Goal: Information Seeking & Learning: Learn about a topic

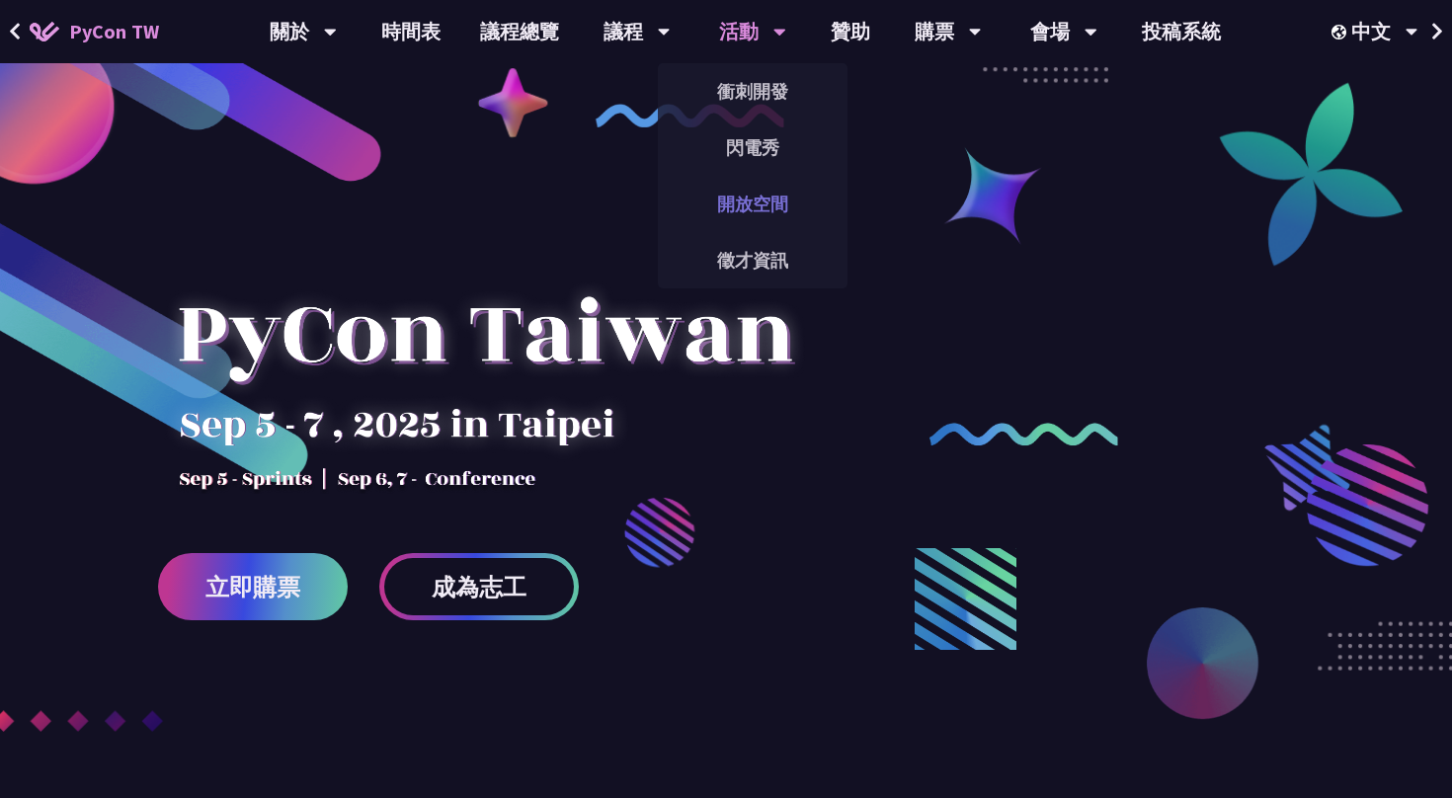
click at [762, 193] on link "開放空間" at bounding box center [753, 204] width 190 height 46
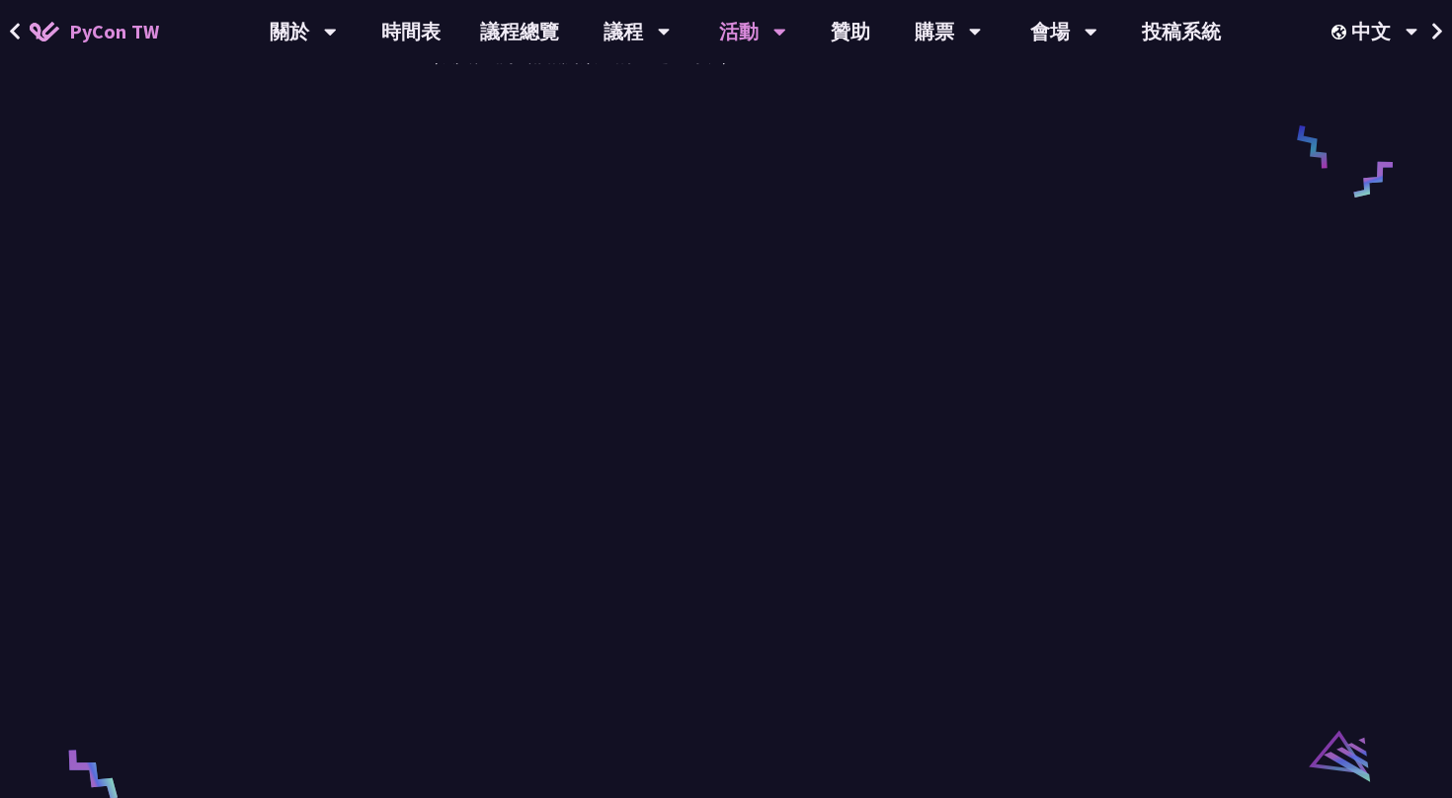
scroll to position [3694, 0]
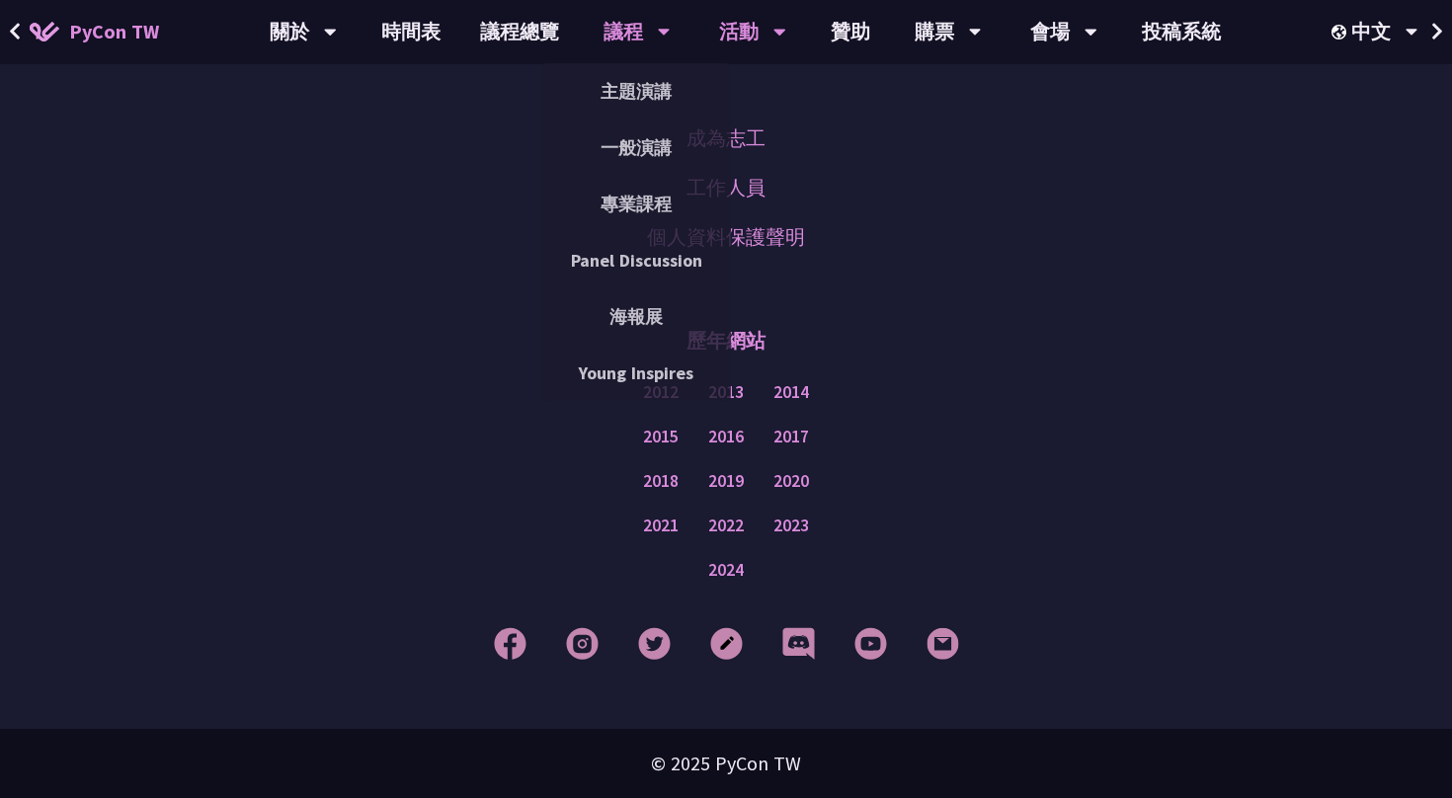
click at [620, 38] on div "議程" at bounding box center [637, 31] width 67 height 63
click at [621, 102] on link "主題演講" at bounding box center [636, 91] width 190 height 46
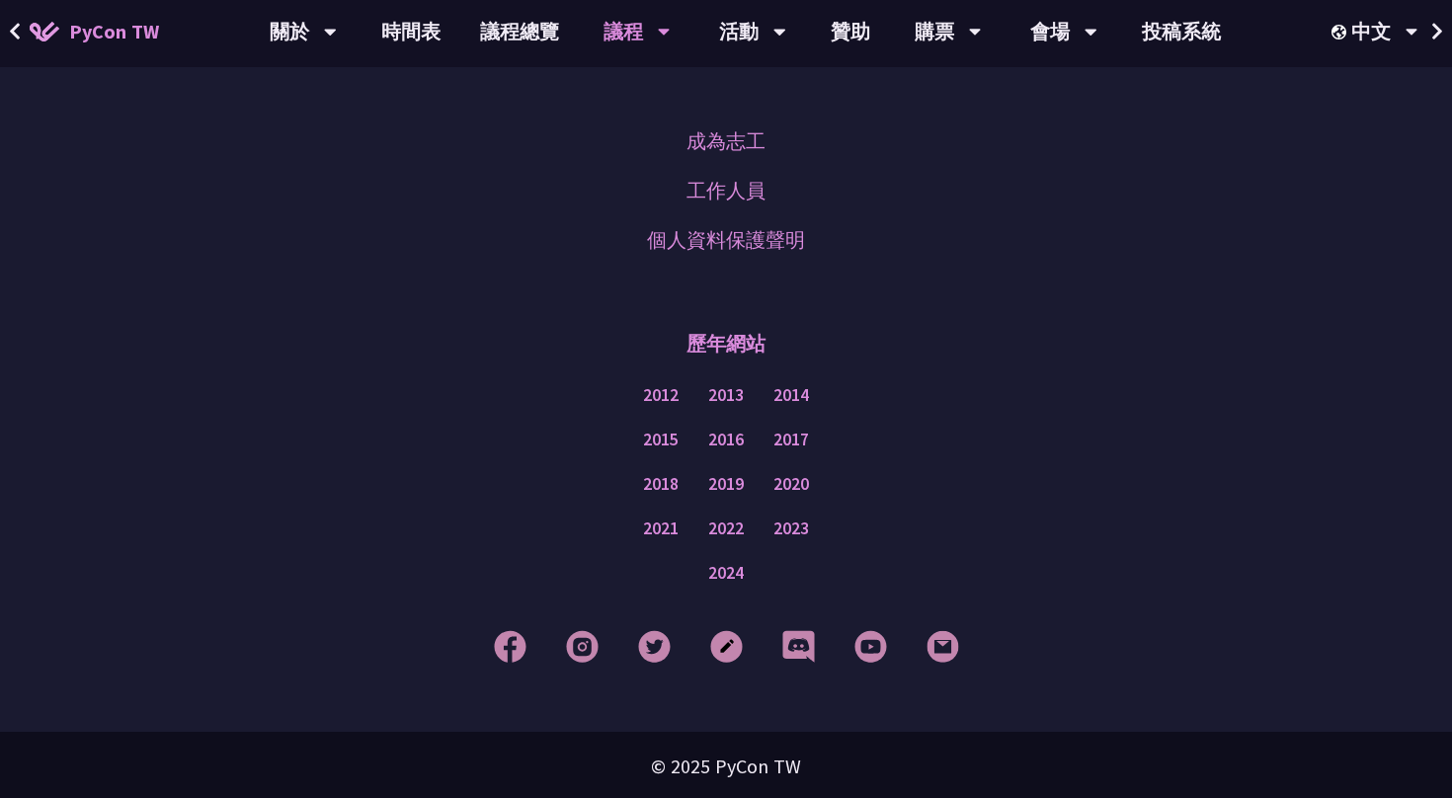
scroll to position [3386, 0]
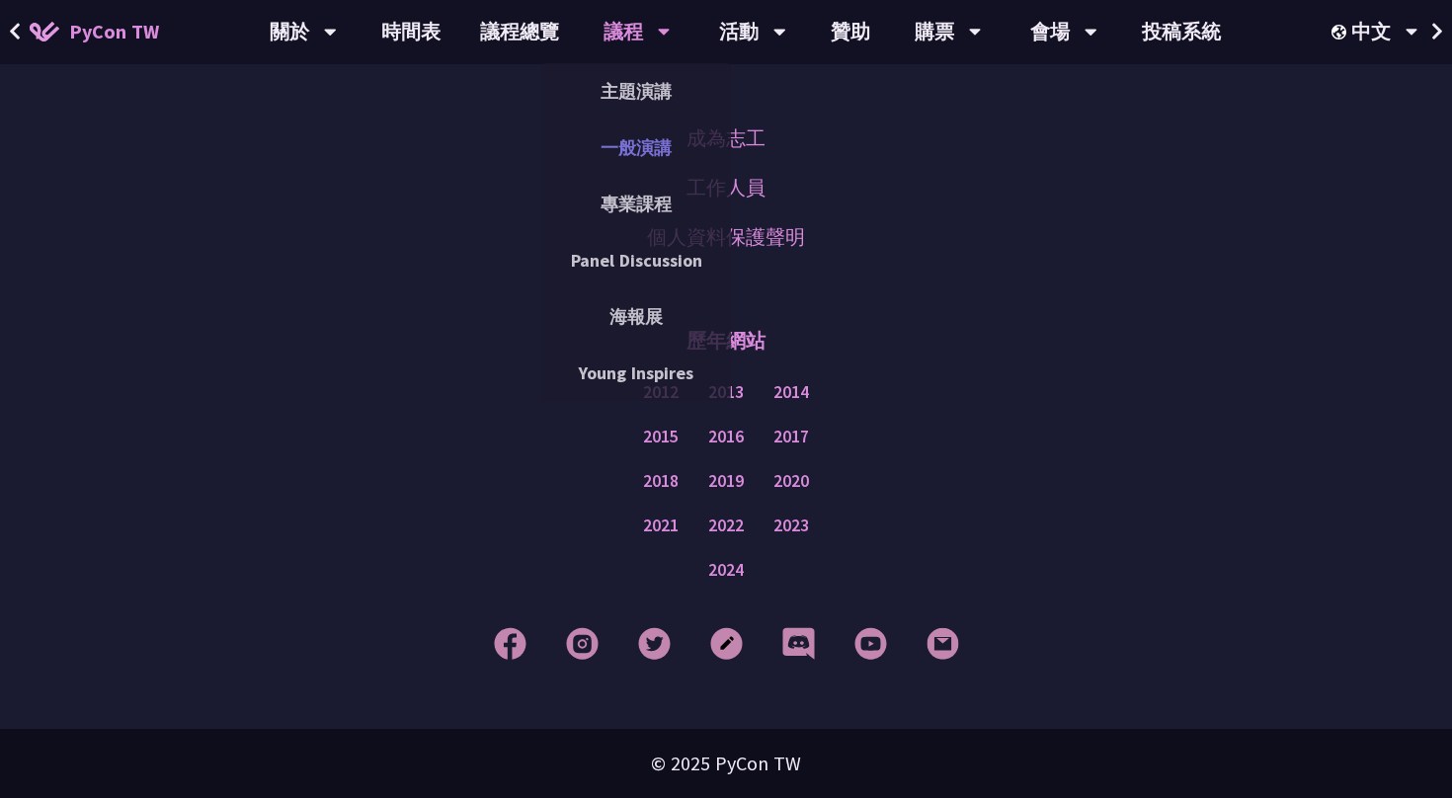
click at [631, 142] on link "一般演講" at bounding box center [636, 147] width 190 height 46
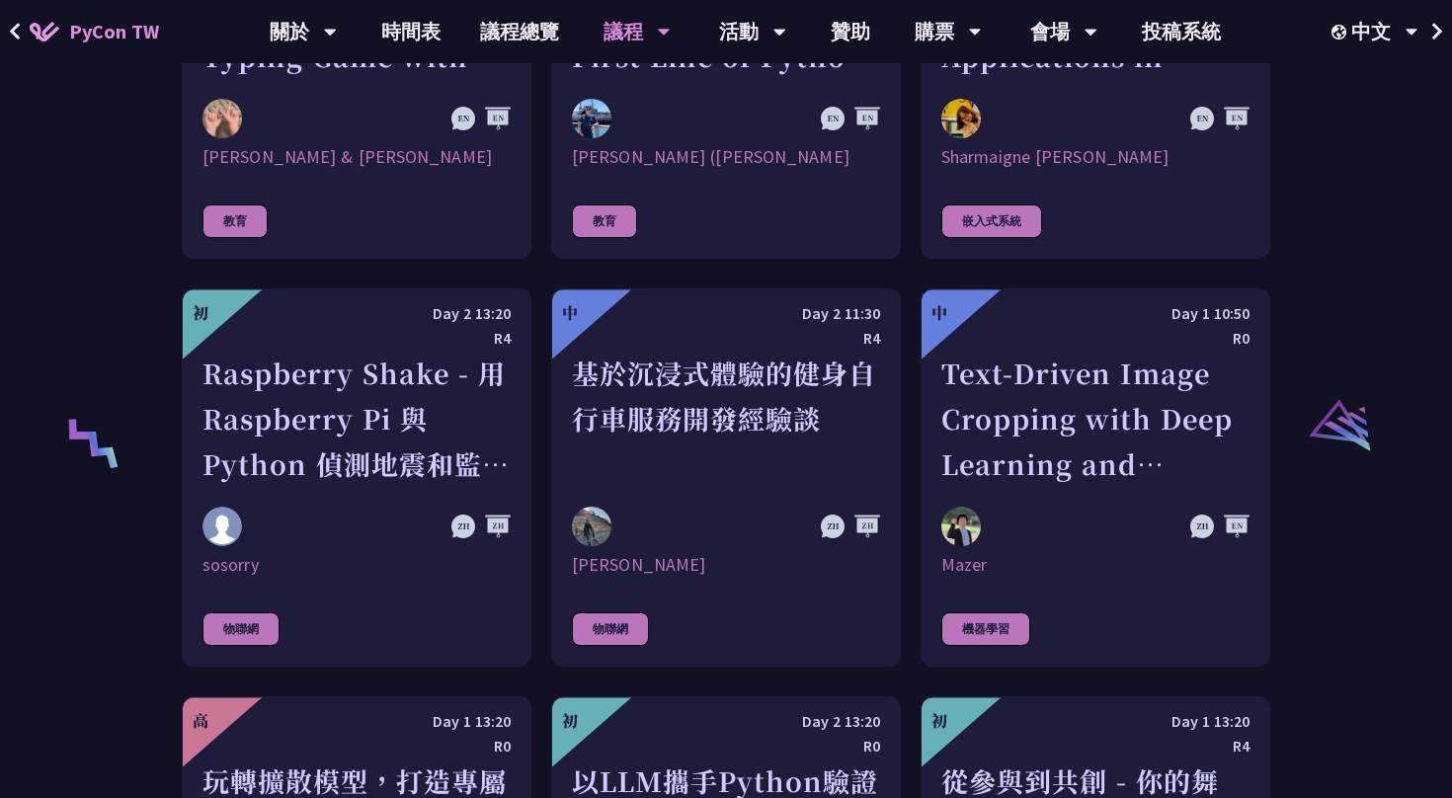
scroll to position [3362, 0]
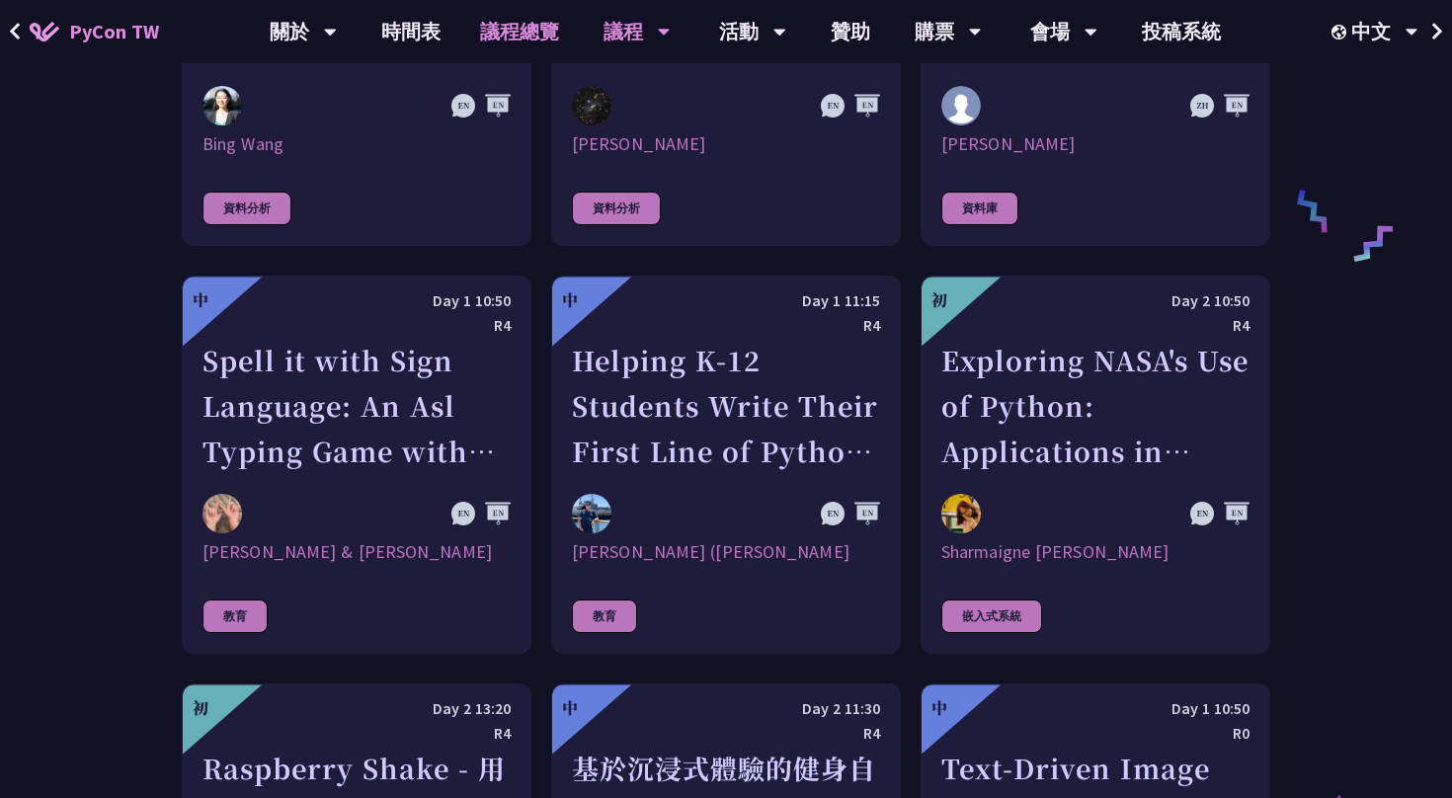
click at [534, 23] on link "議程總覽" at bounding box center [519, 31] width 119 height 63
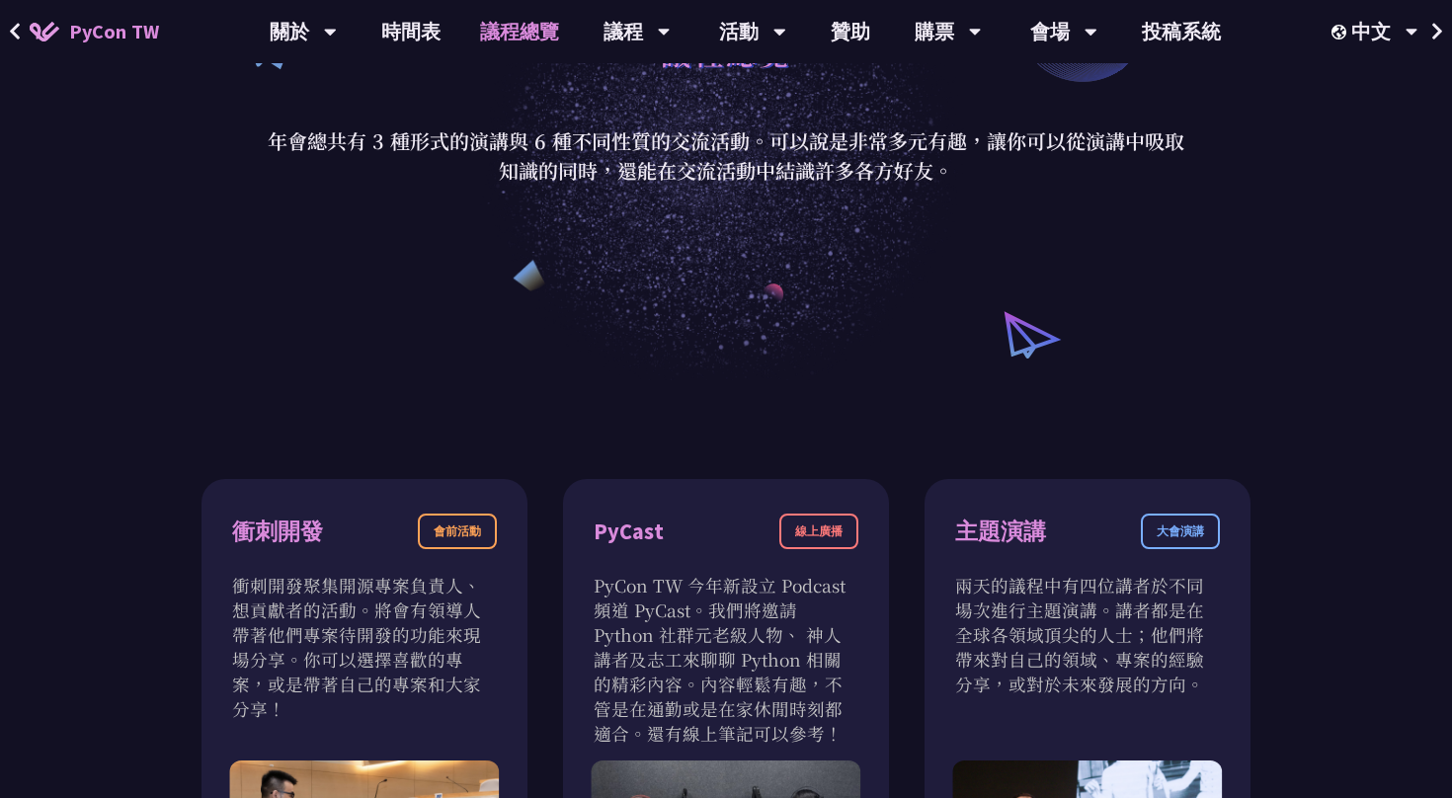
scroll to position [359, 0]
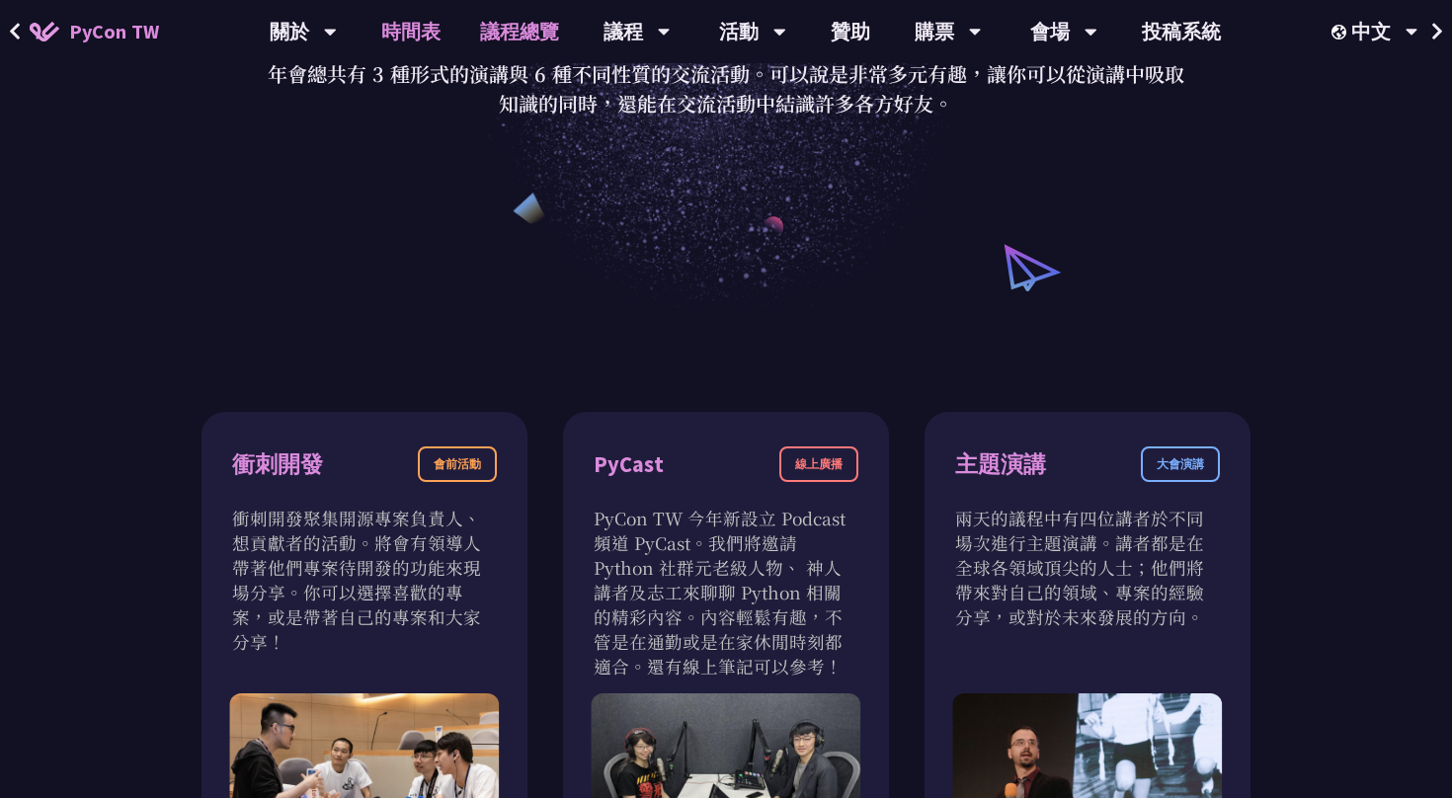
click at [429, 35] on link "時間表" at bounding box center [411, 31] width 99 height 63
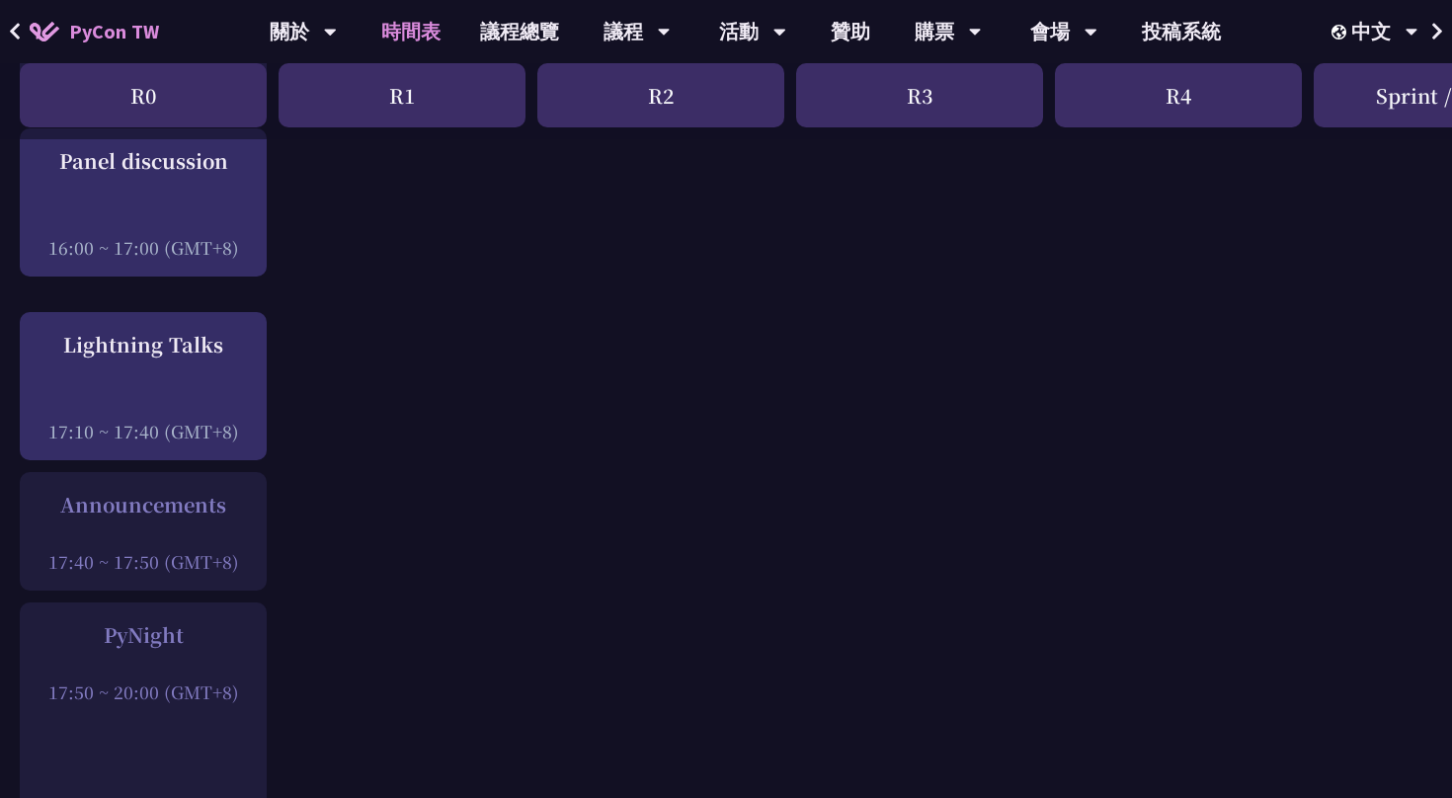
scroll to position [2508, 0]
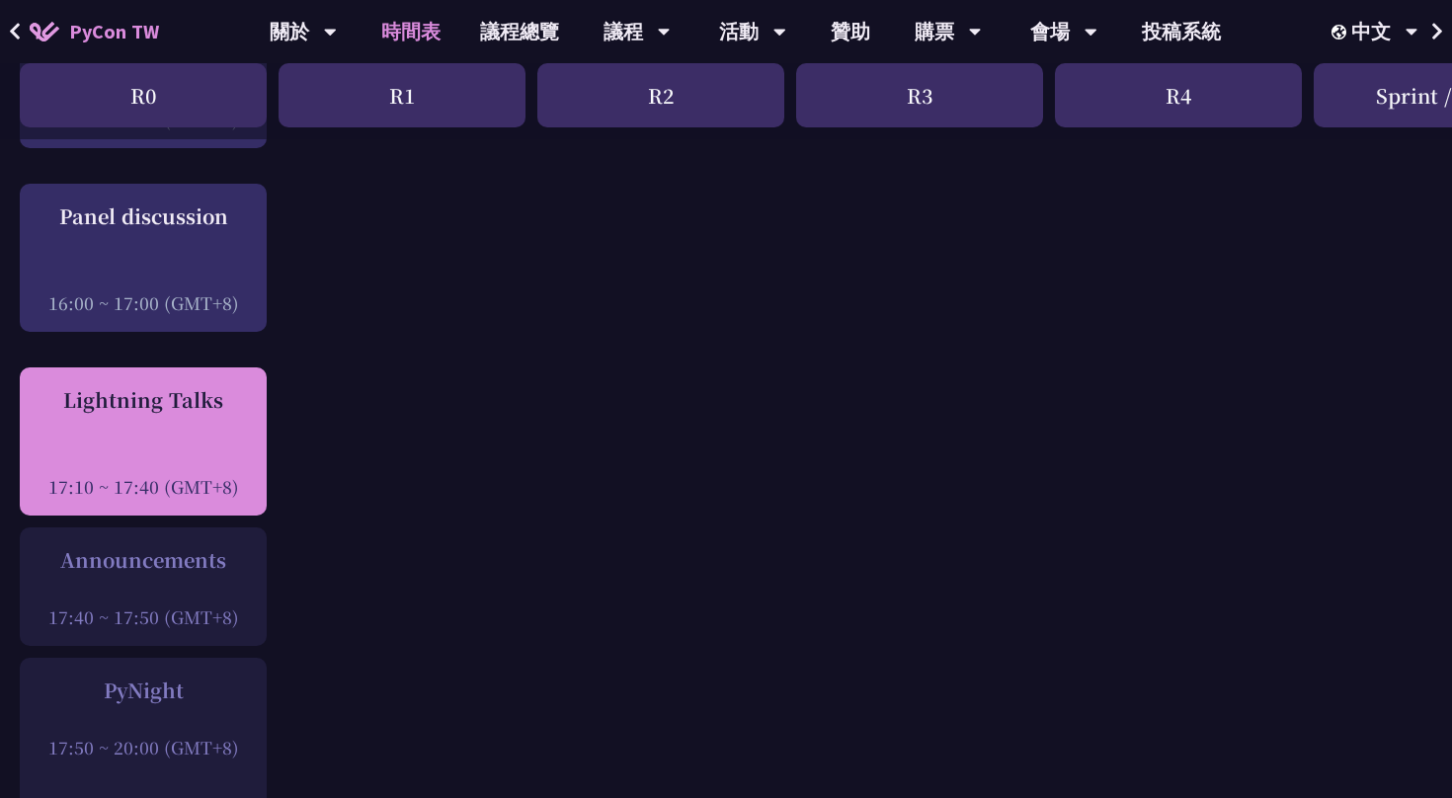
click at [177, 491] on div "17:10 ~ 17:40 (GMT+8)" at bounding box center [143, 486] width 227 height 25
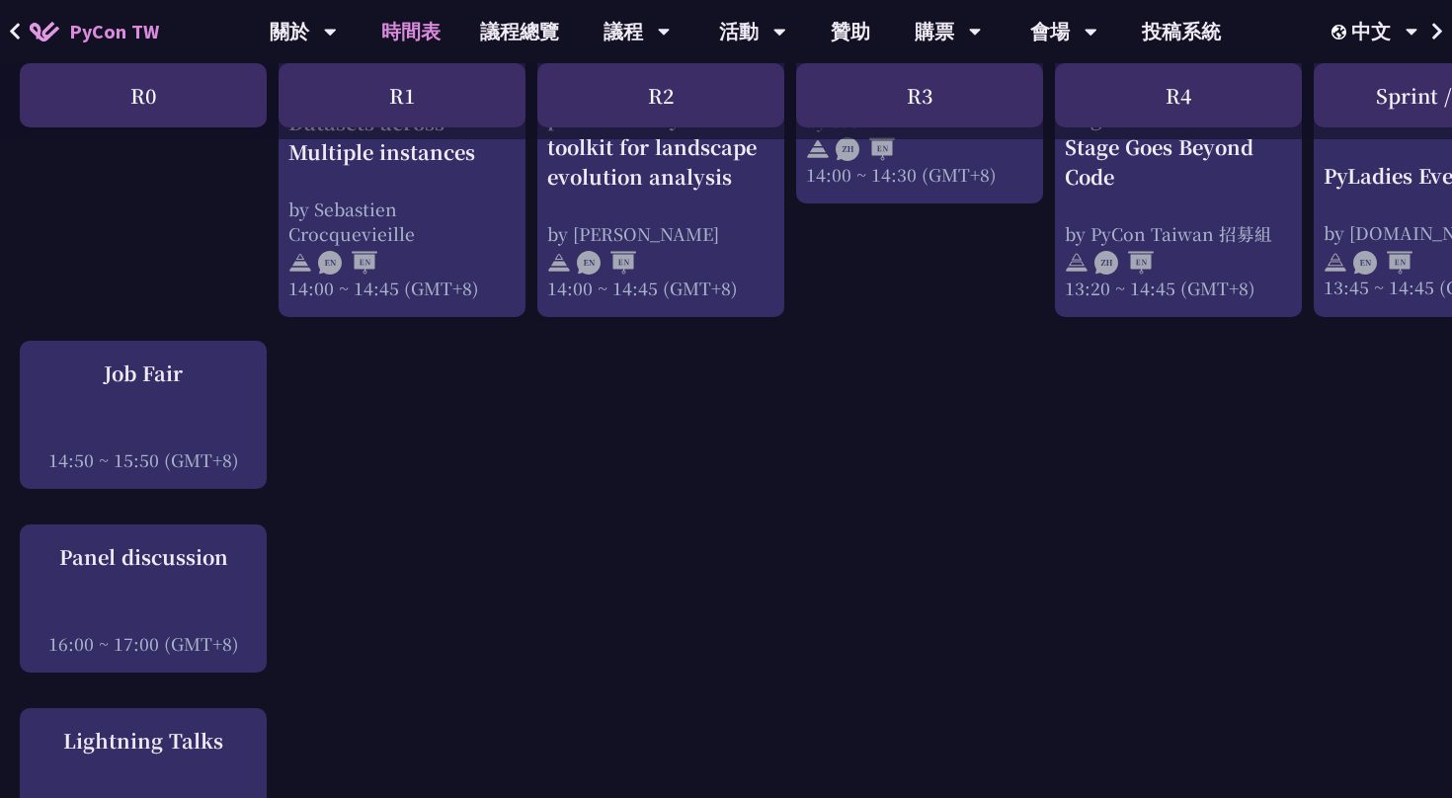
scroll to position [2165, 0]
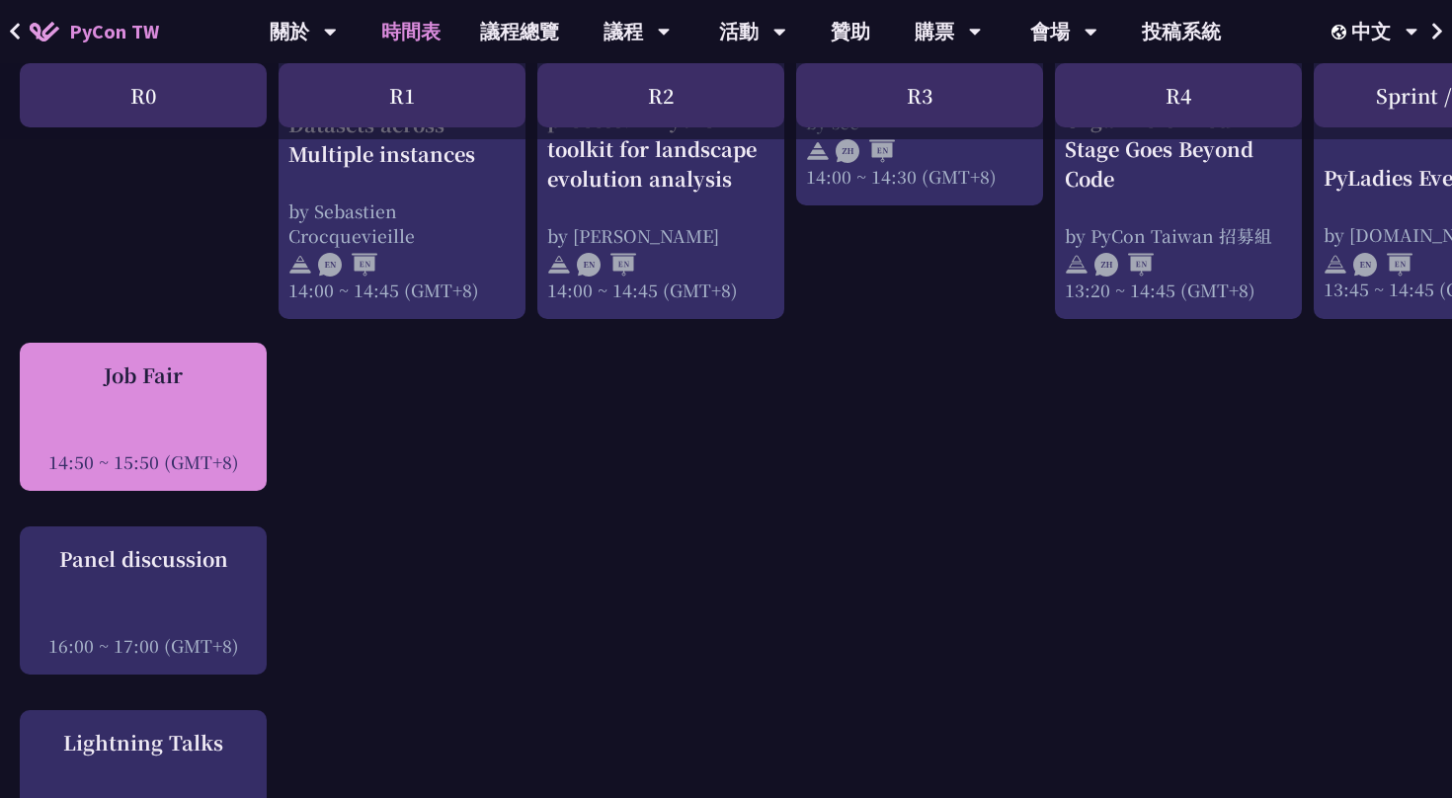
click at [202, 435] on div at bounding box center [143, 435] width 227 height 30
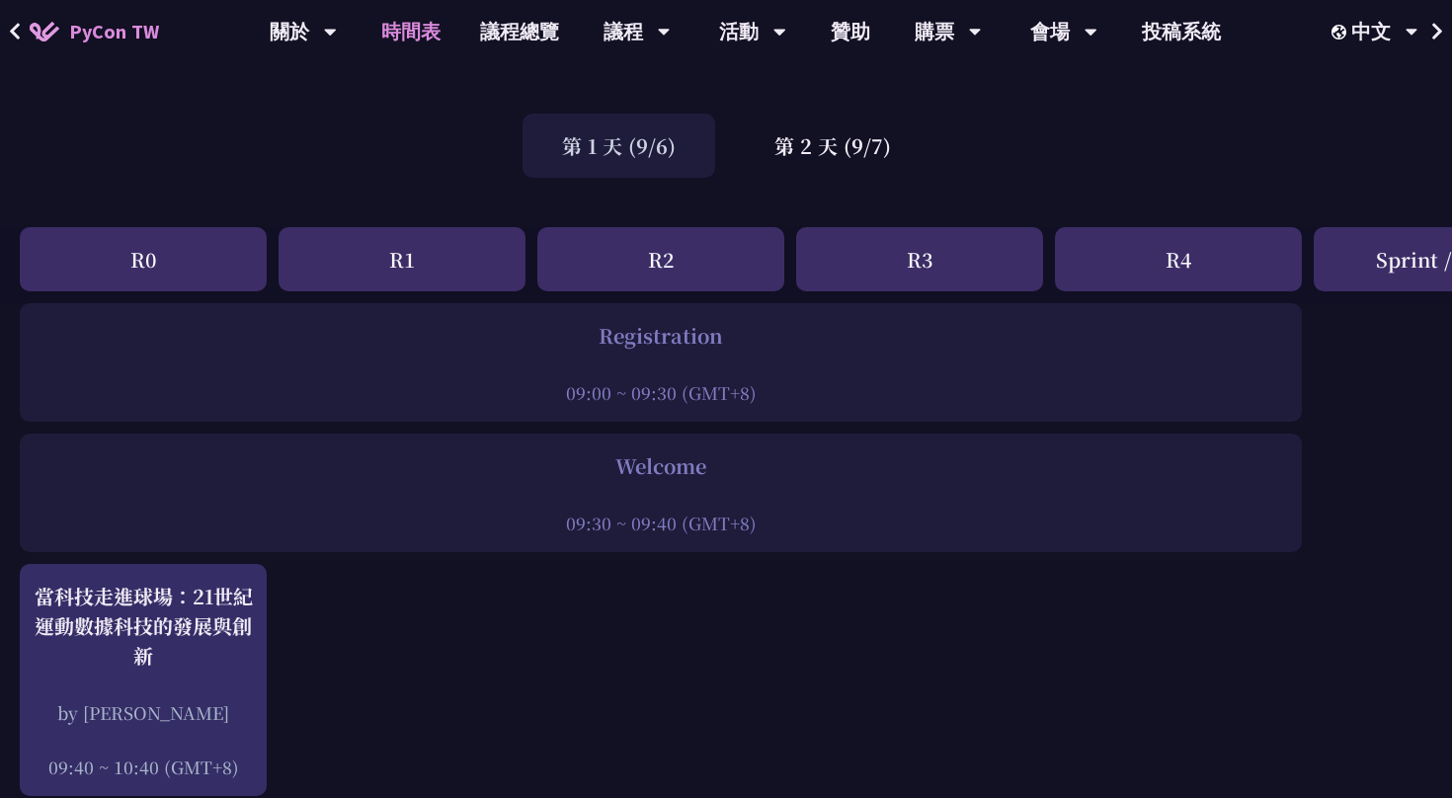
scroll to position [0, 0]
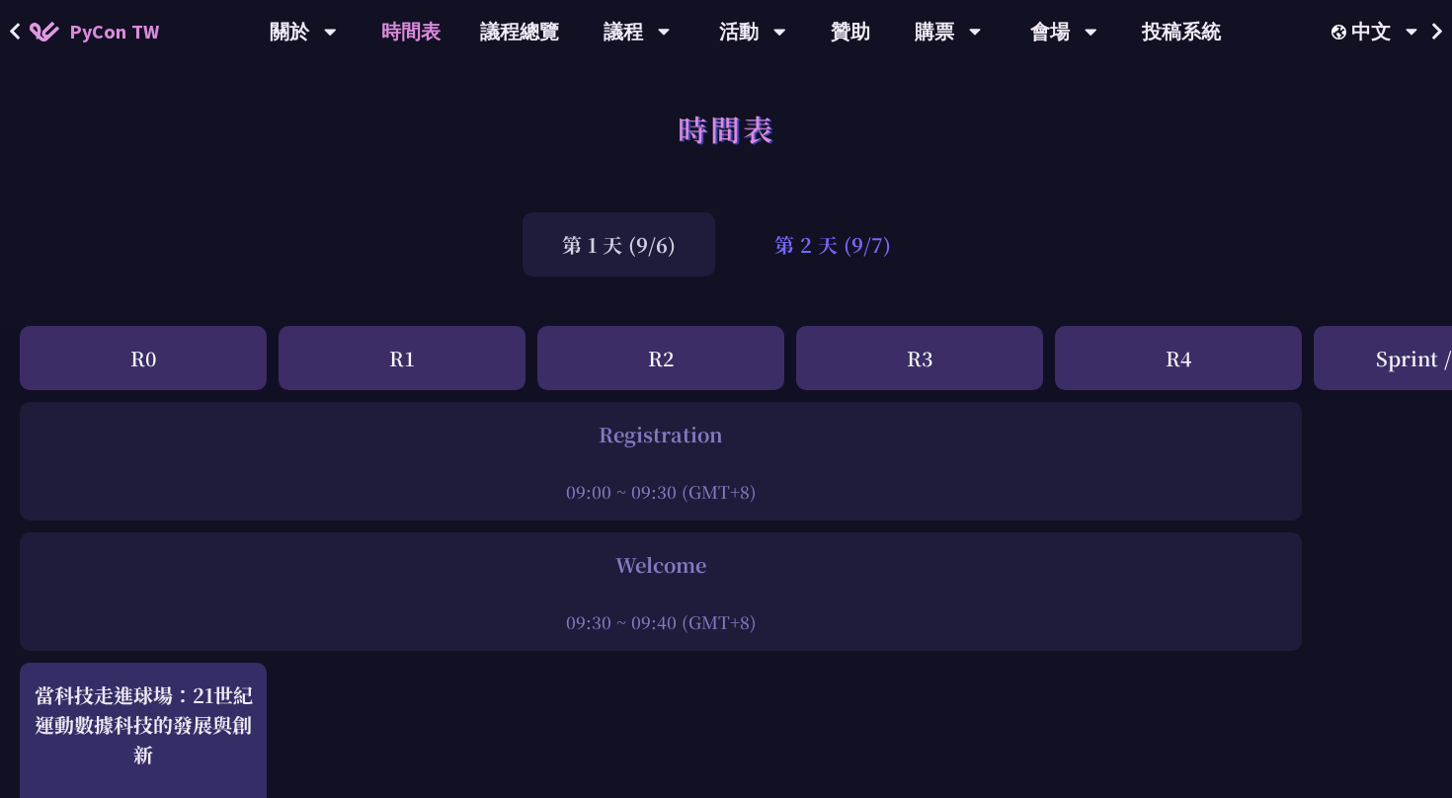
click at [832, 243] on div "第 2 天 (9/7)" at bounding box center [833, 244] width 196 height 64
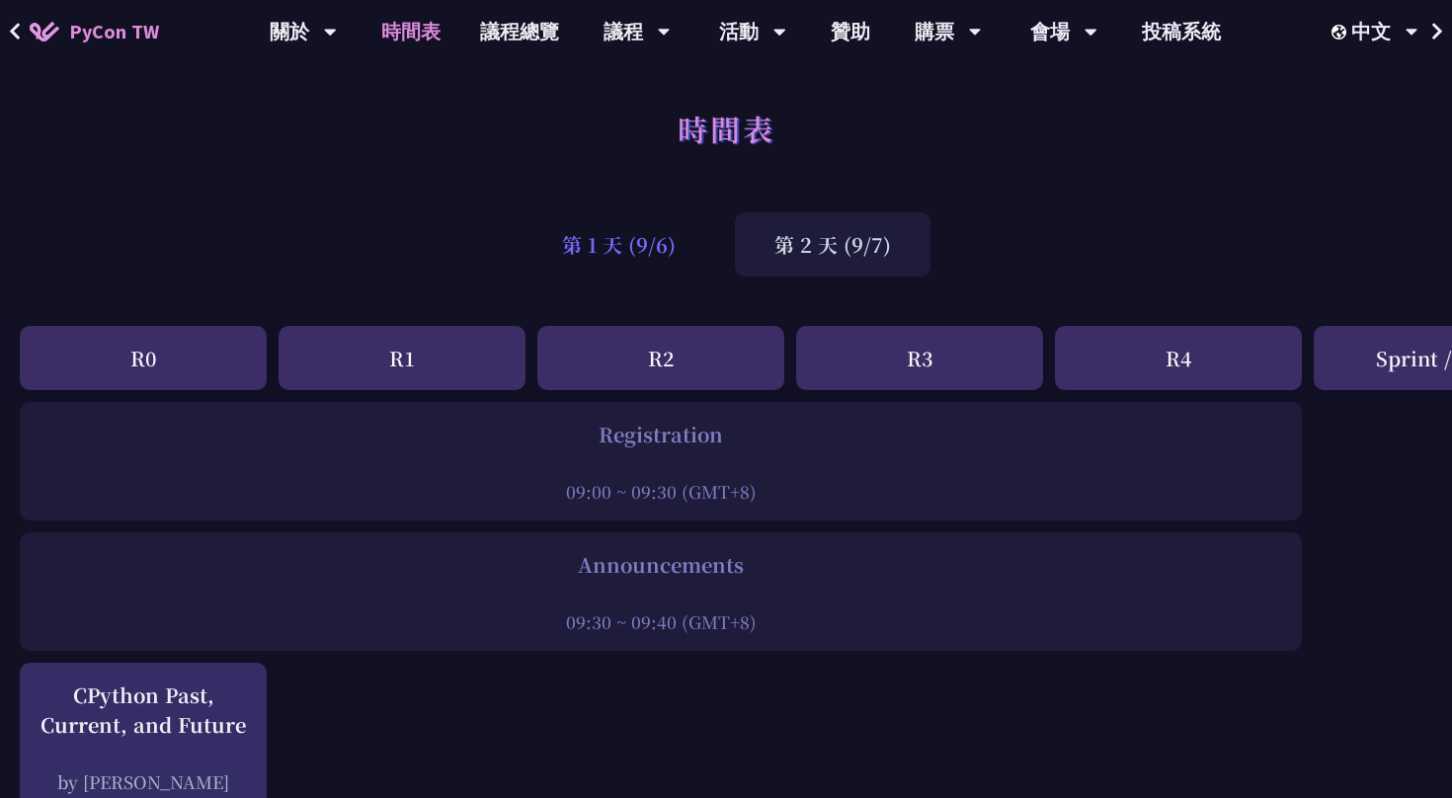
click at [641, 268] on div "第 1 天 (9/6)" at bounding box center [619, 244] width 193 height 64
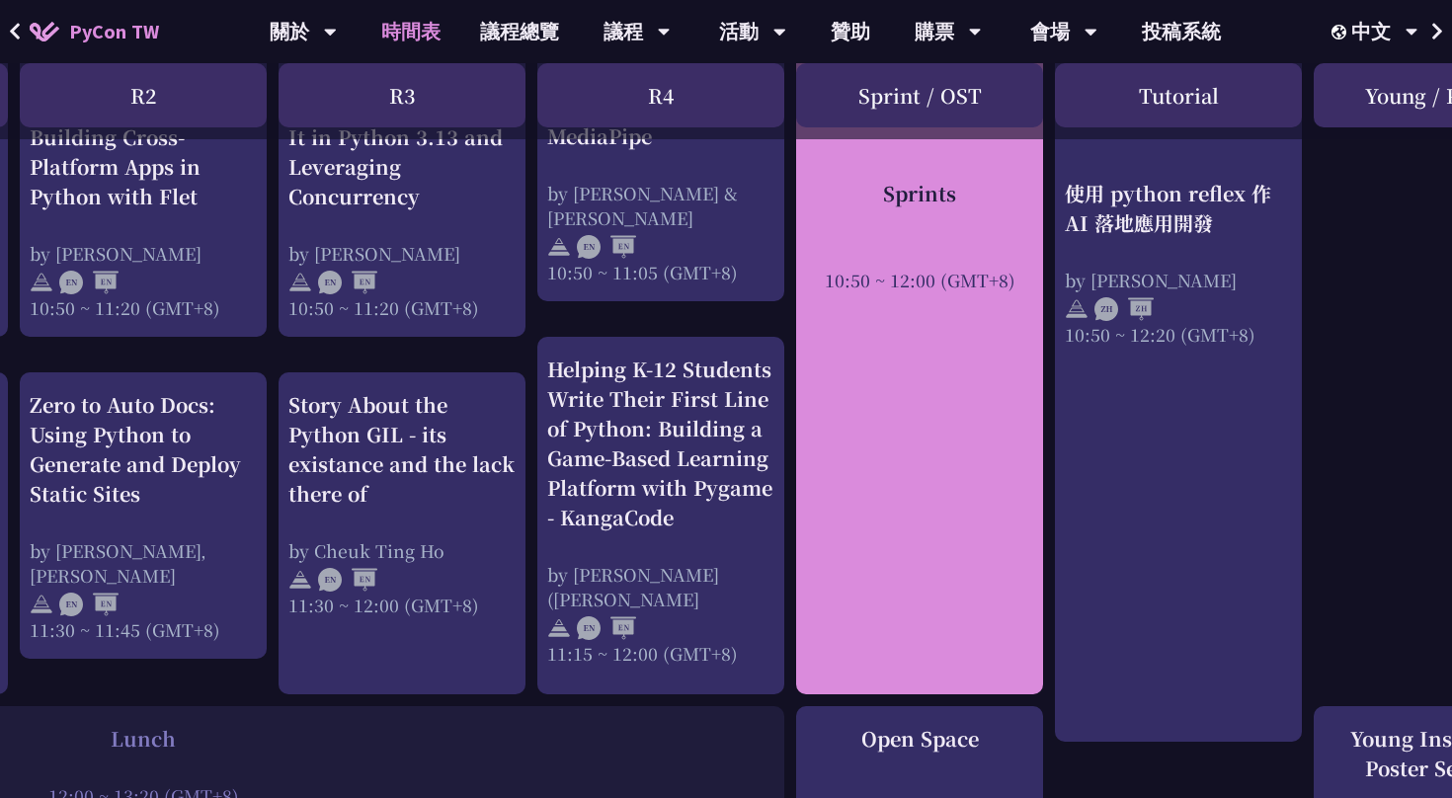
scroll to position [942, 518]
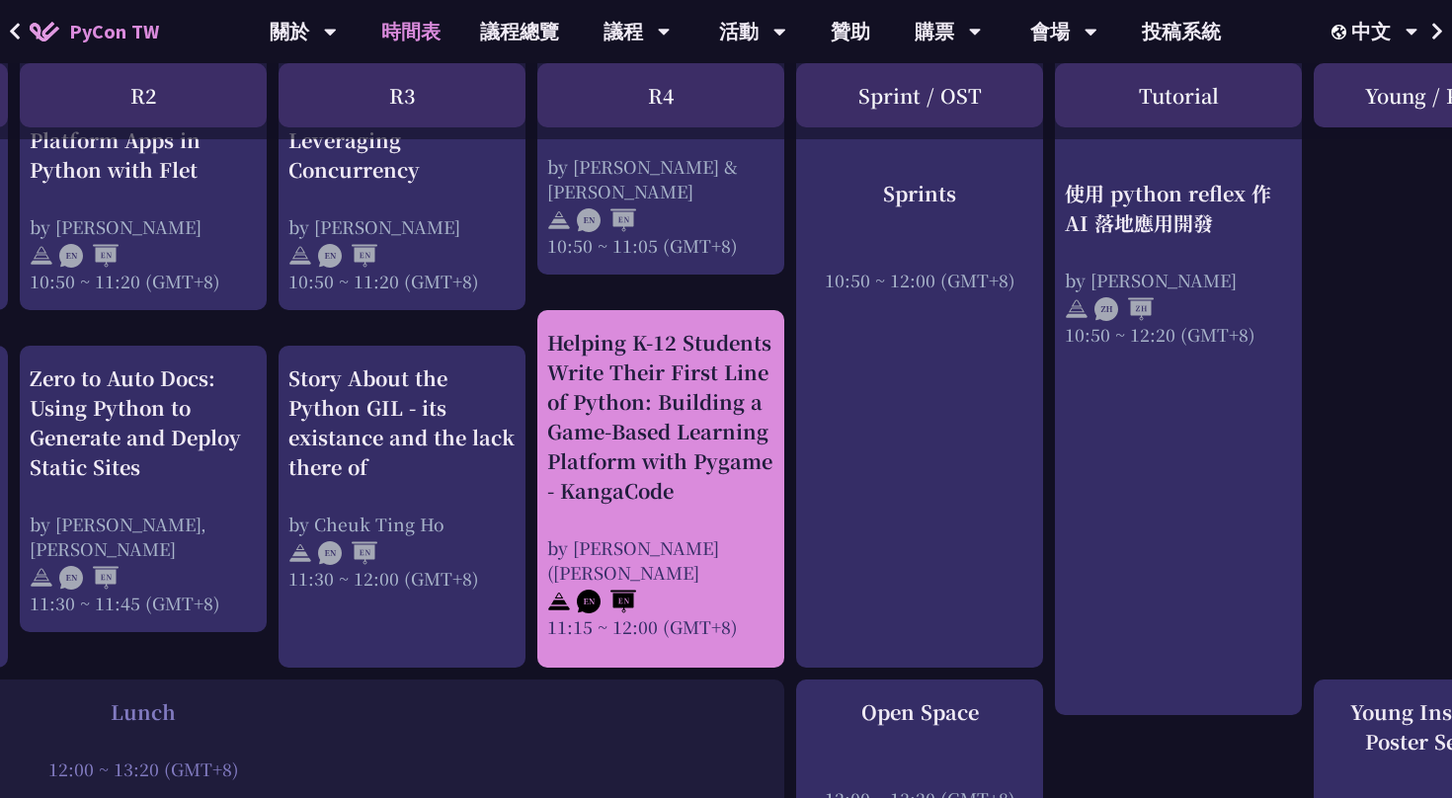
click at [715, 500] on div "Helping K-12 Students Write Their First Line of Python: Building a Game-Based L…" at bounding box center [660, 483] width 227 height 311
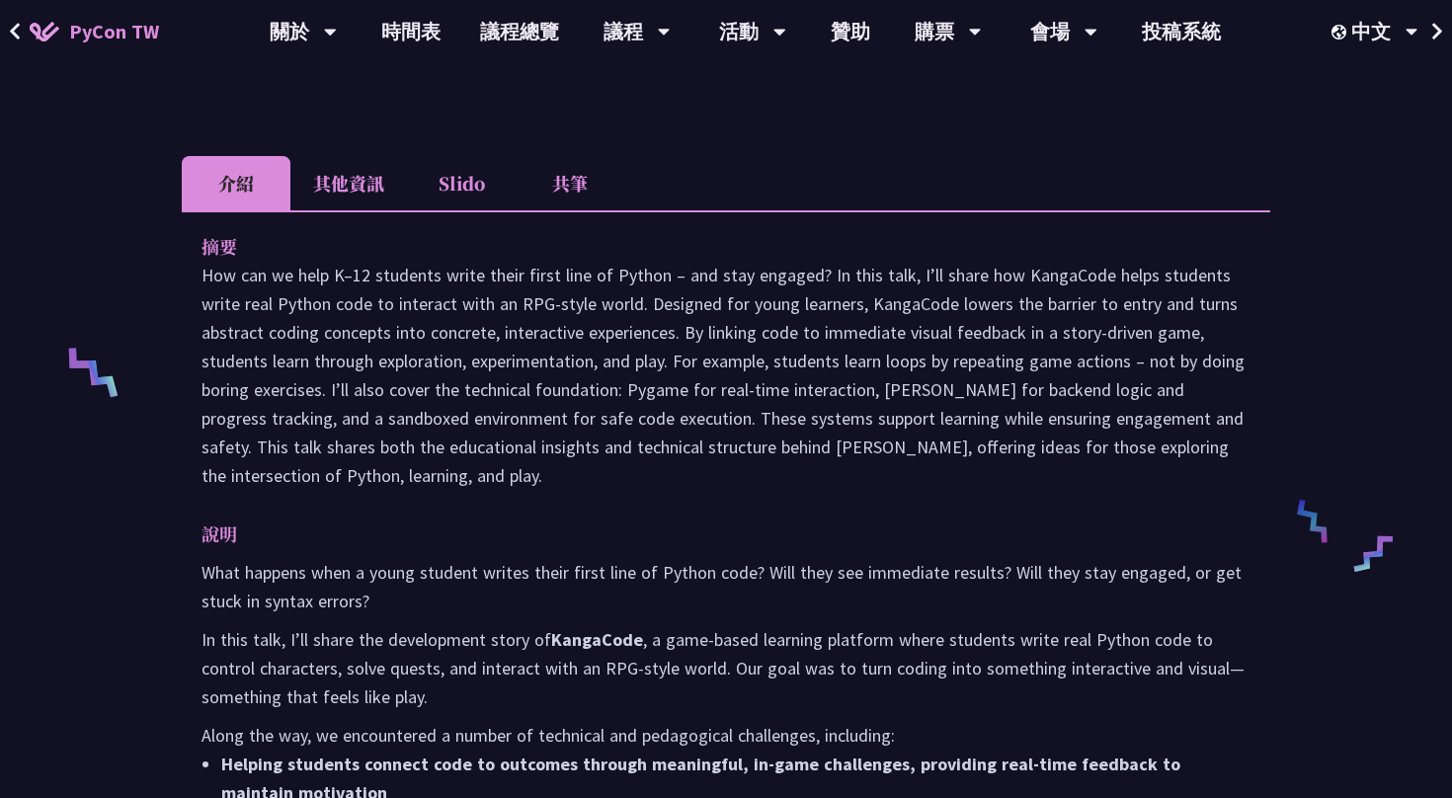
scroll to position [678, 0]
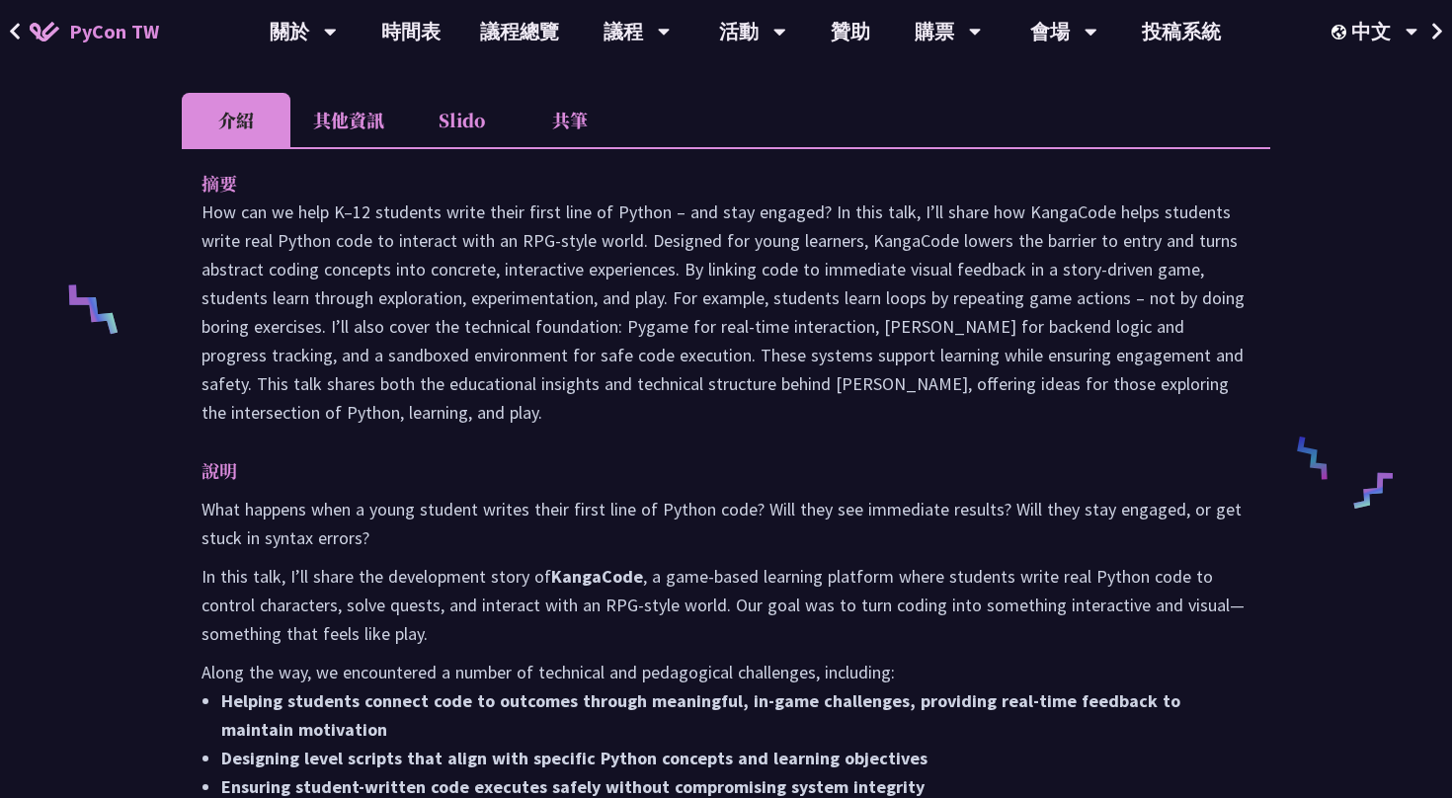
click at [374, 122] on li "其他資訊" at bounding box center [348, 120] width 117 height 54
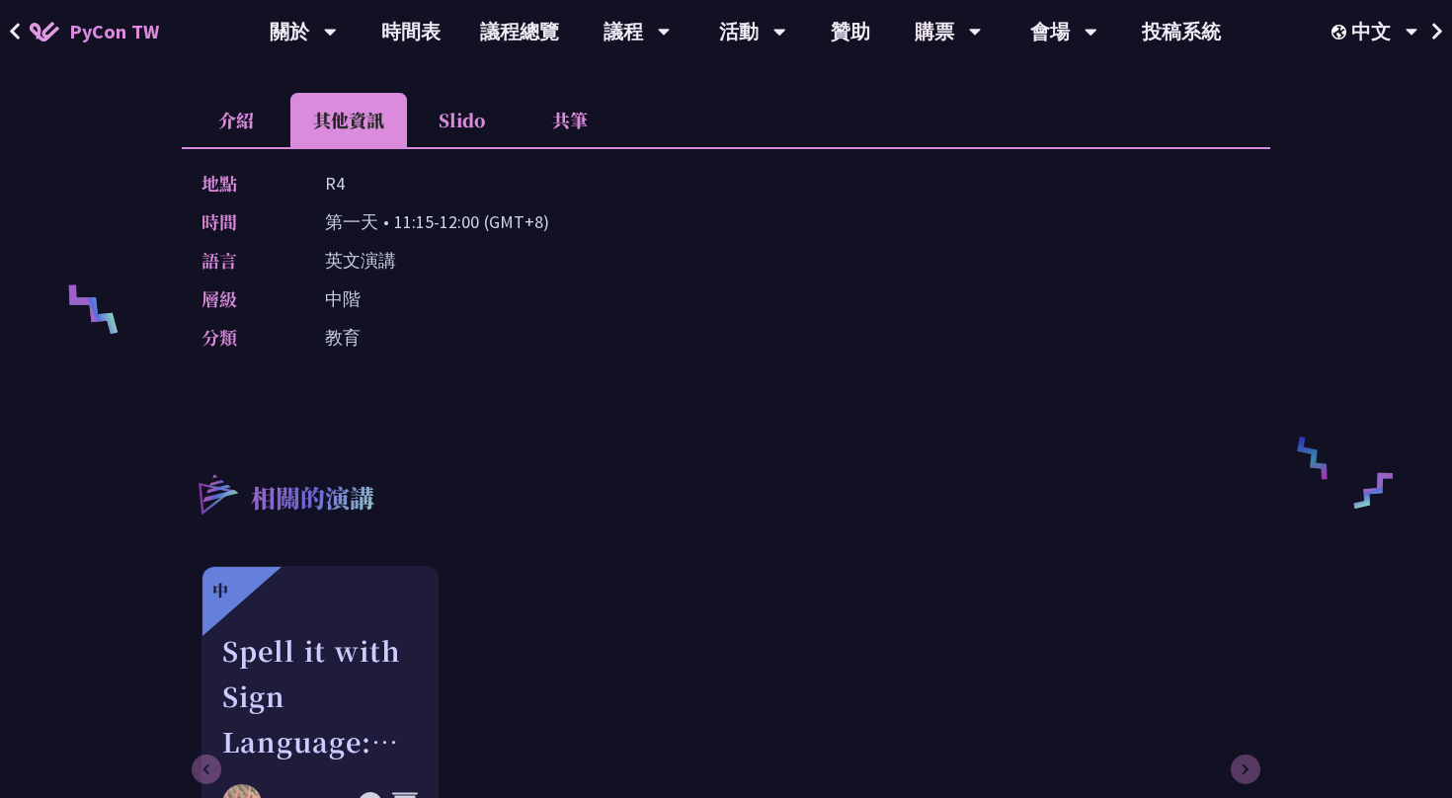
click at [242, 116] on li "介紹" at bounding box center [236, 120] width 109 height 54
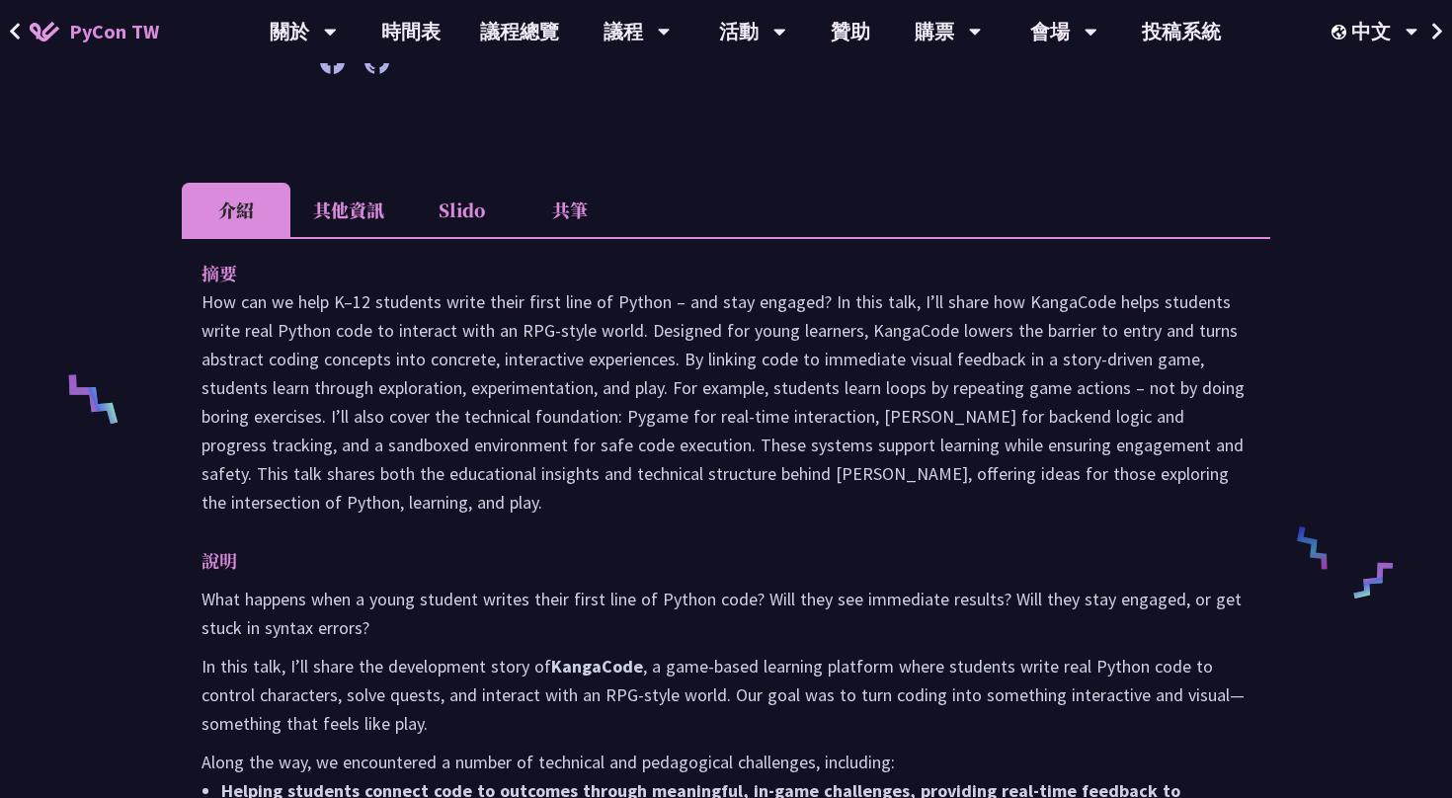
scroll to position [0, 0]
